Goal: Task Accomplishment & Management: Use online tool/utility

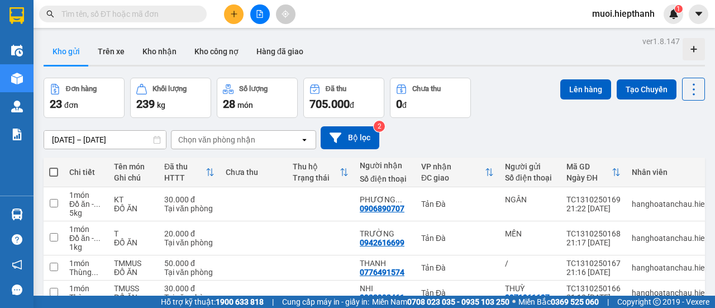
click at [256, 8] on button at bounding box center [260, 14] width 20 height 20
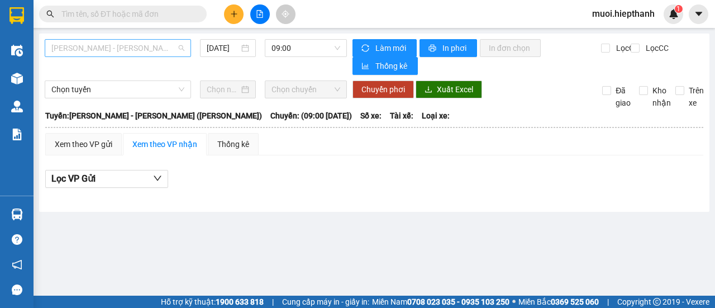
click at [128, 42] on span "[PERSON_NAME] - [PERSON_NAME] ([PERSON_NAME])" at bounding box center [117, 48] width 133 height 17
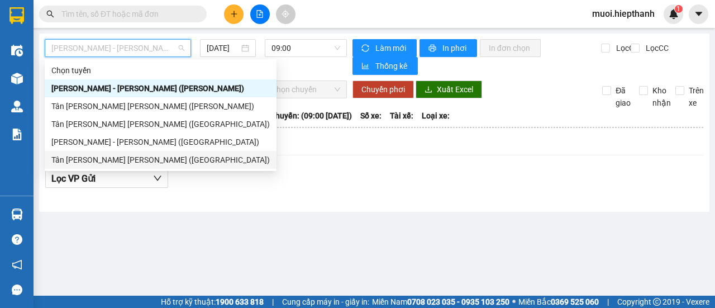
click at [100, 164] on div "Tân [PERSON_NAME] [PERSON_NAME] ([GEOGRAPHIC_DATA])" at bounding box center [160, 160] width 218 height 12
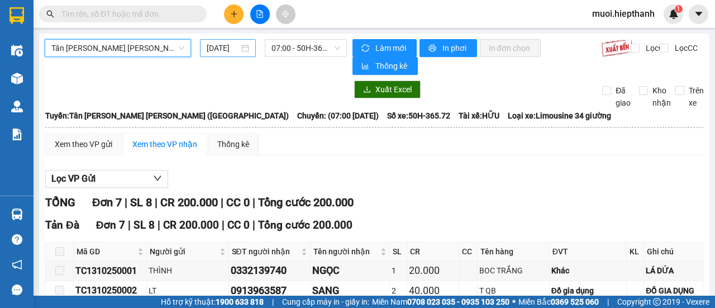
click at [220, 47] on input "[DATE]" at bounding box center [223, 48] width 32 height 12
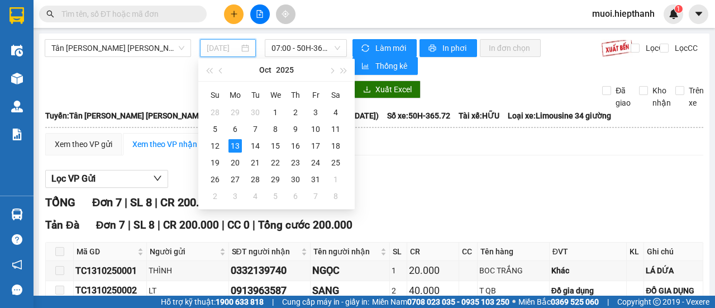
type input "[DATE]"
click at [306, 50] on span "07:00 - 50H-365.72" at bounding box center [305, 48] width 68 height 17
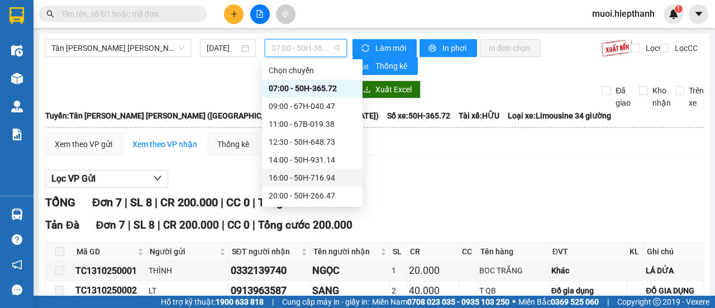
scroll to position [56, 0]
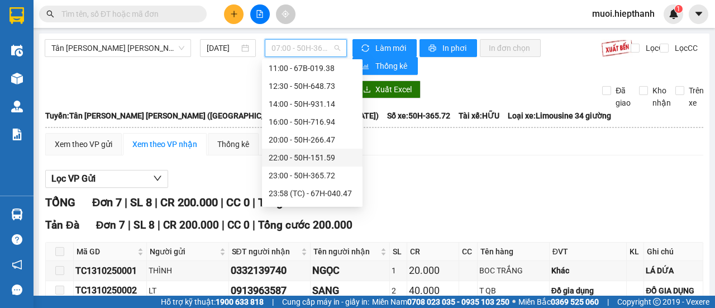
click at [295, 157] on div "22:00 - 50H-151.59" at bounding box center [311, 157] width 87 height 12
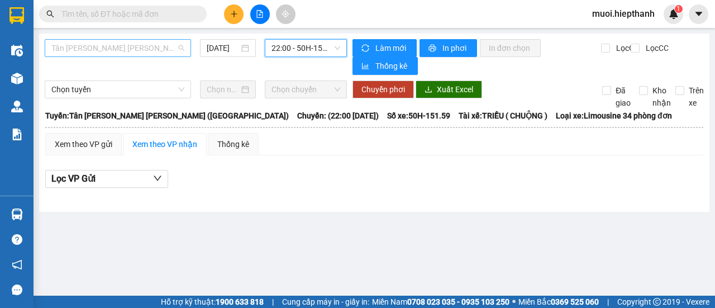
click at [105, 42] on span "Tân [PERSON_NAME] [PERSON_NAME] ([GEOGRAPHIC_DATA])" at bounding box center [117, 48] width 133 height 17
